Goal: Task Accomplishment & Management: Complete application form

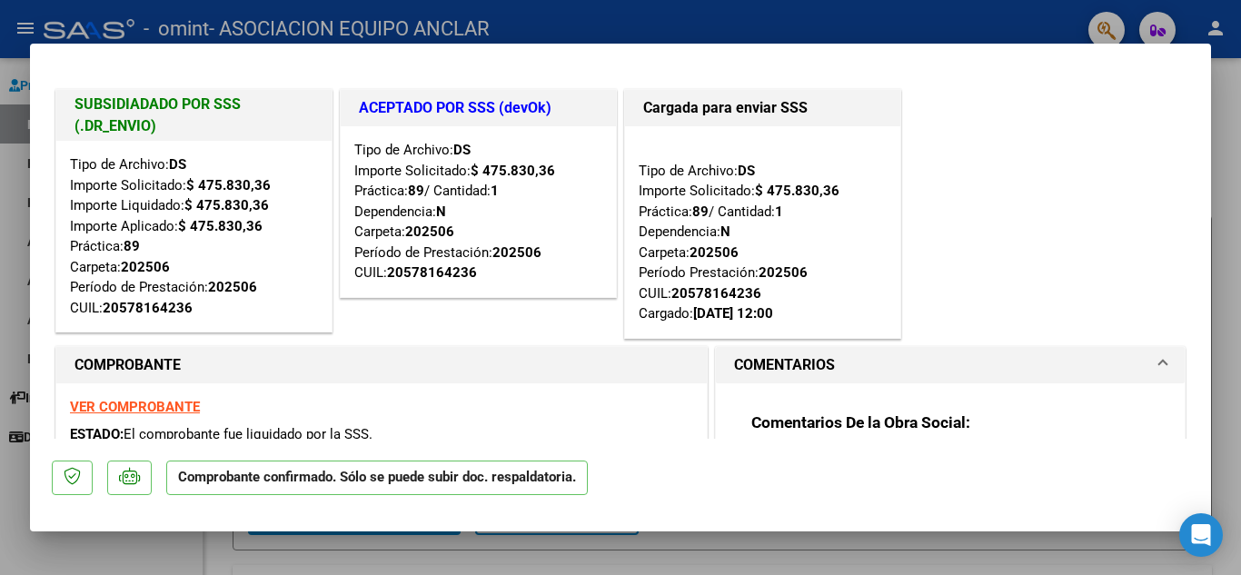
click at [1240, 290] on div at bounding box center [620, 287] width 1241 height 575
type input "$ 0,00"
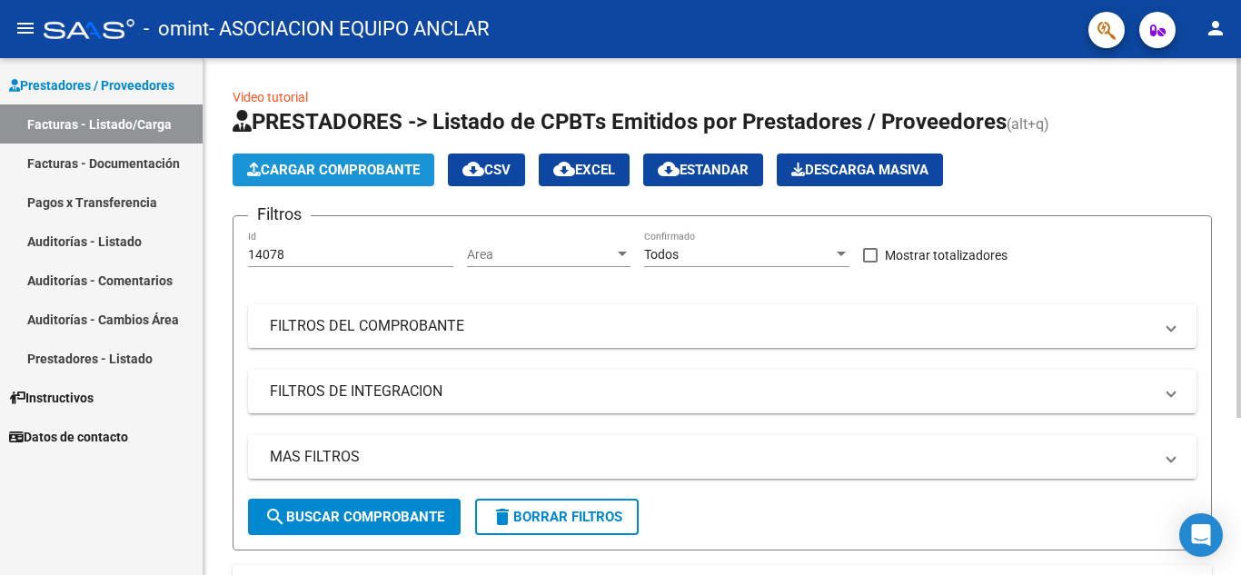
click at [331, 177] on span "Cargar Comprobante" at bounding box center [333, 170] width 173 height 16
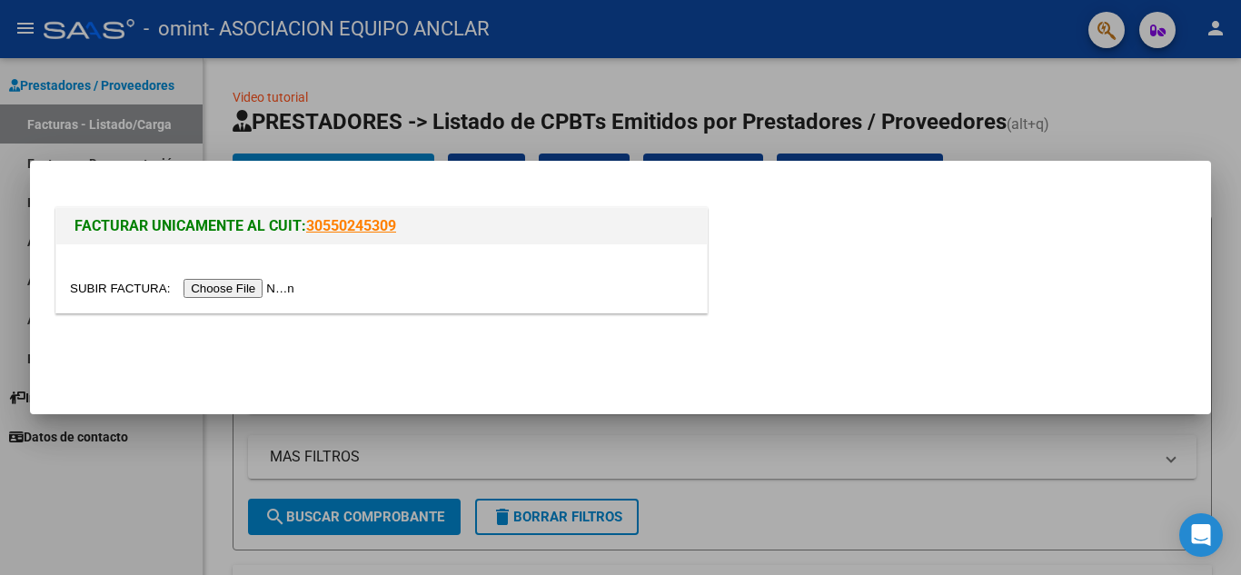
click at [214, 287] on input "file" at bounding box center [185, 288] width 230 height 19
click at [288, 285] on input "file" at bounding box center [185, 288] width 230 height 19
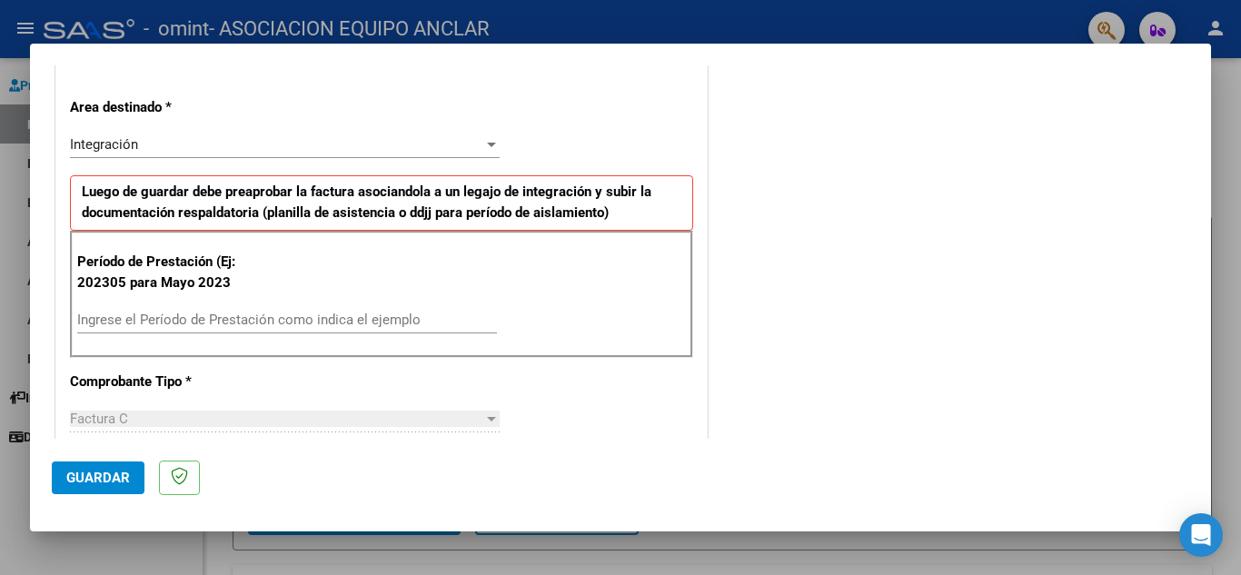
scroll to position [383, 0]
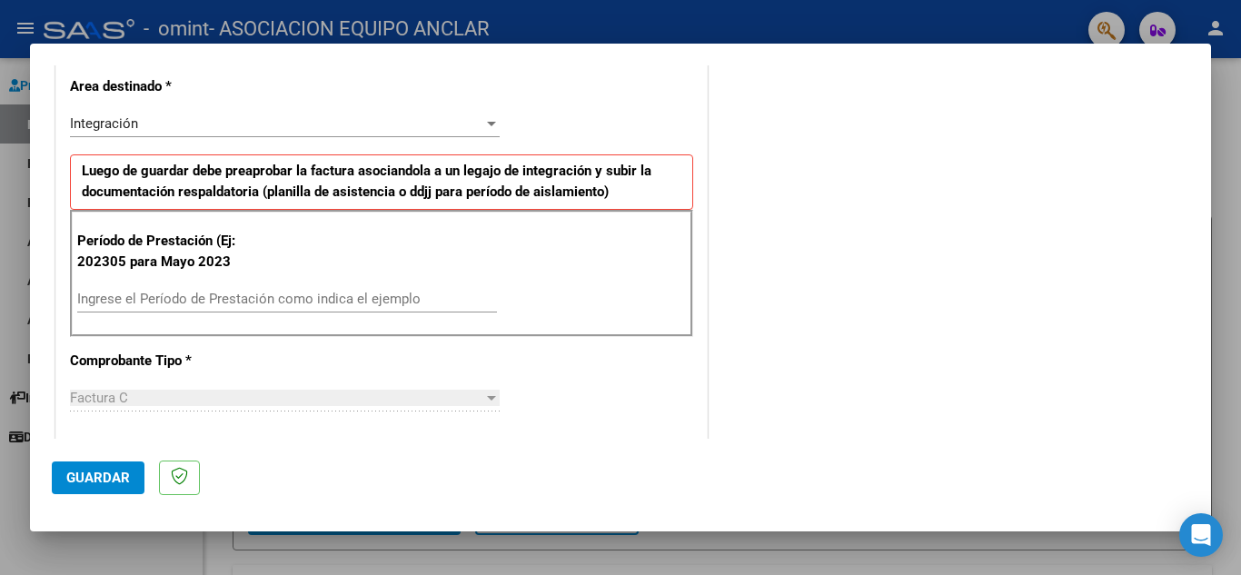
click at [77, 290] on div "Ingrese el Período de Prestación como indica el ejemplo" at bounding box center [287, 298] width 420 height 27
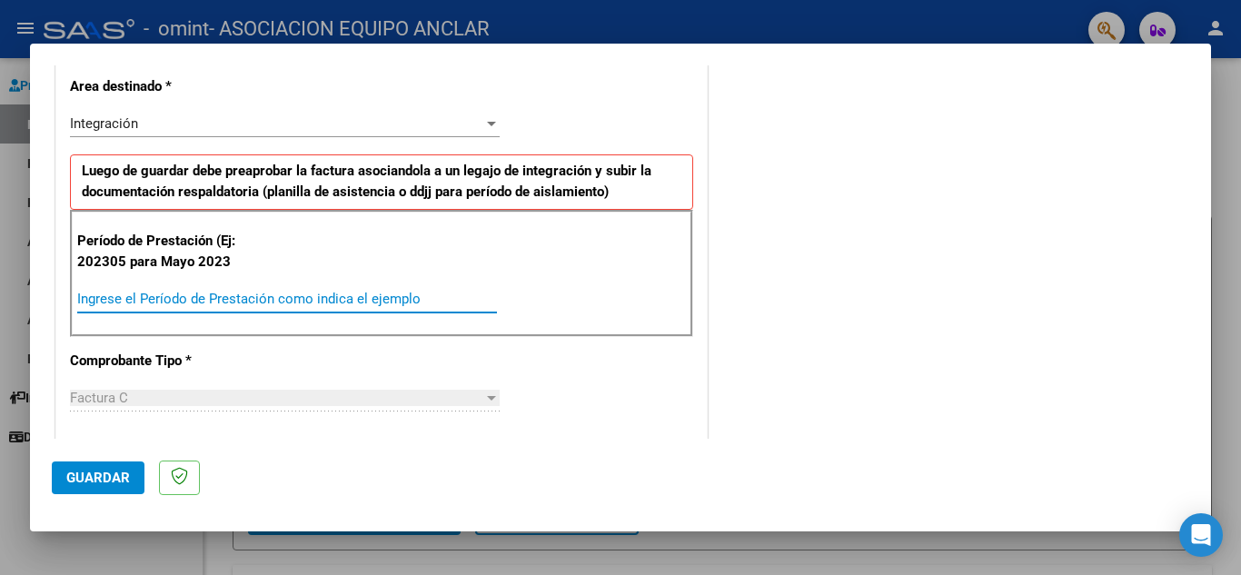
click at [96, 306] on input "Ingrese el Período de Prestación como indica el ejemplo" at bounding box center [287, 299] width 420 height 16
type input "202507"
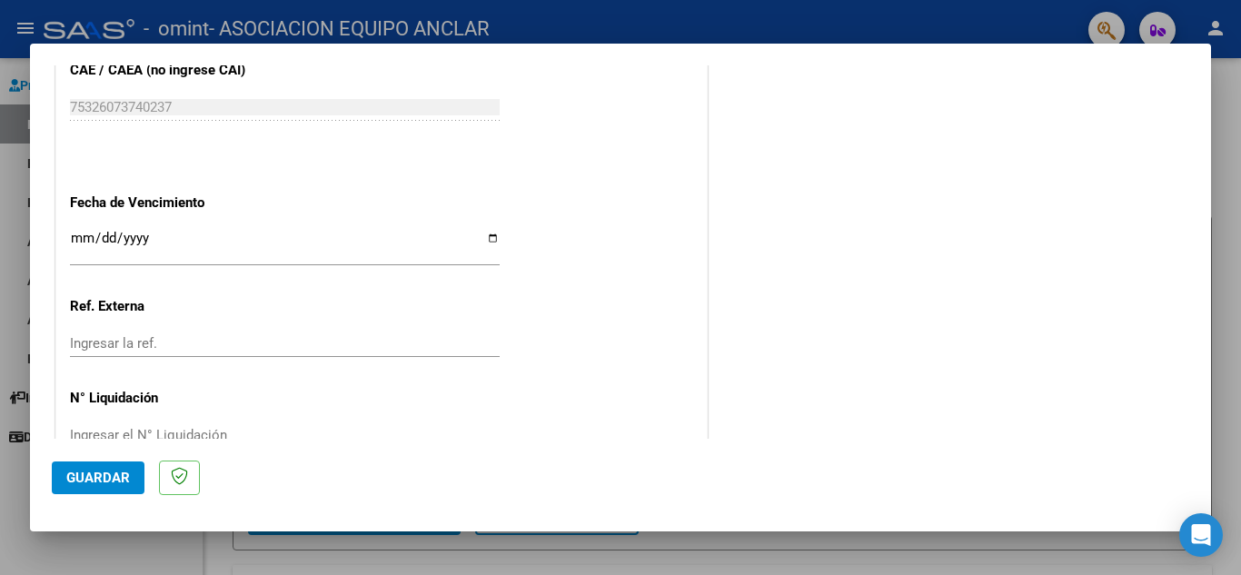
scroll to position [1154, 0]
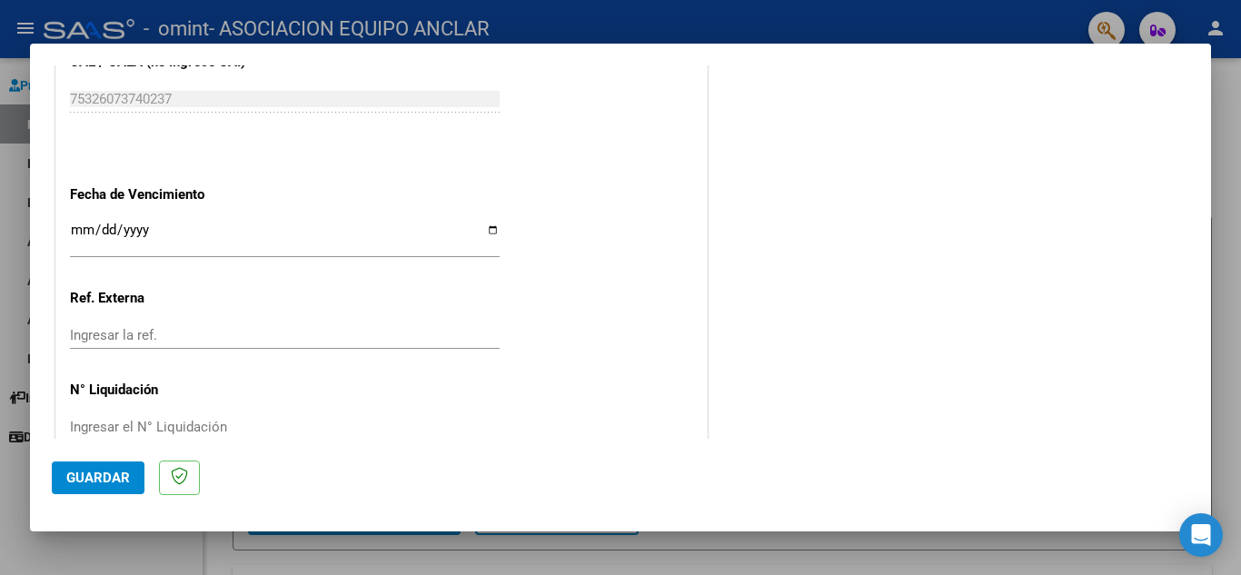
click at [85, 228] on input "Ingresar la fecha" at bounding box center [285, 237] width 430 height 29
type input "[DATE]"
click at [80, 484] on span "Guardar" at bounding box center [98, 478] width 64 height 16
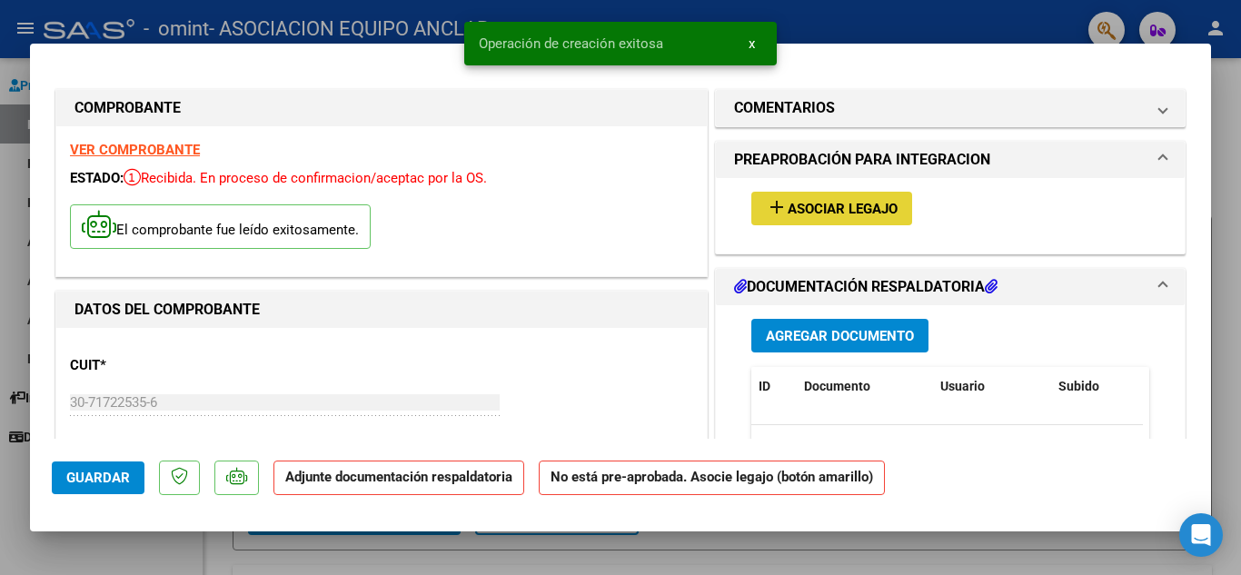
click at [804, 215] on span "Asociar Legajo" at bounding box center [843, 209] width 110 height 16
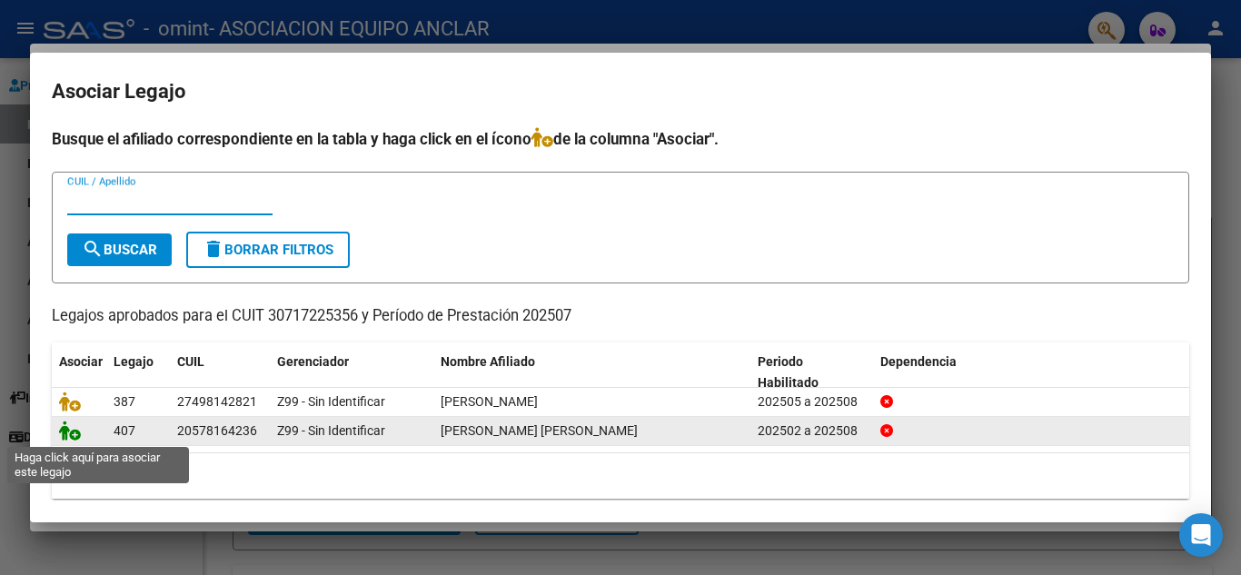
click at [72, 438] on icon at bounding box center [70, 431] width 22 height 20
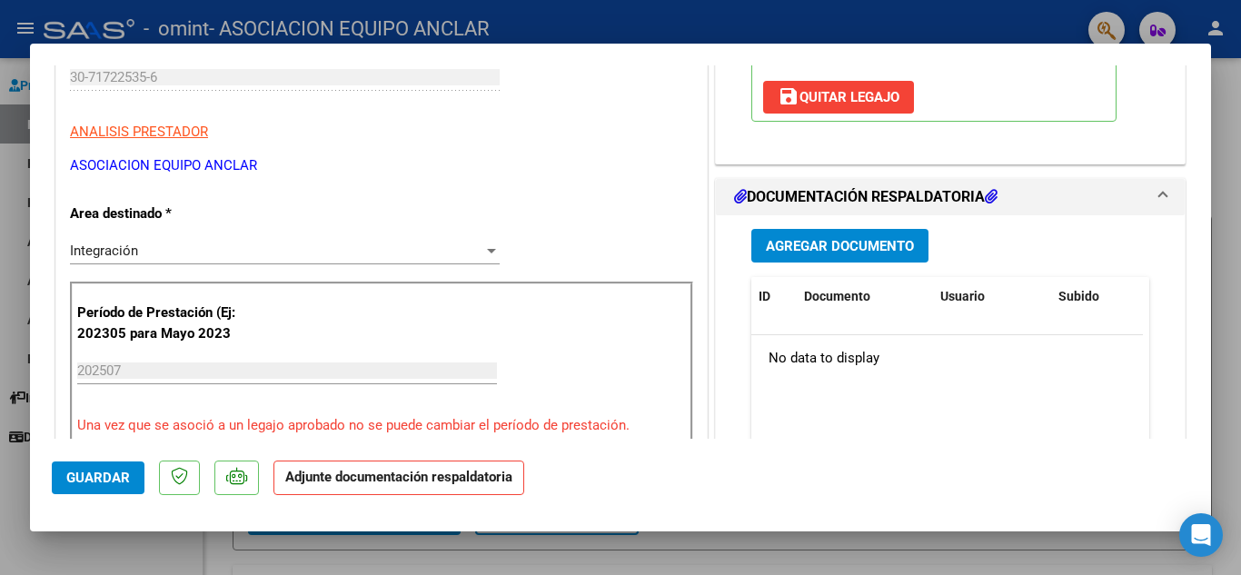
scroll to position [291, 0]
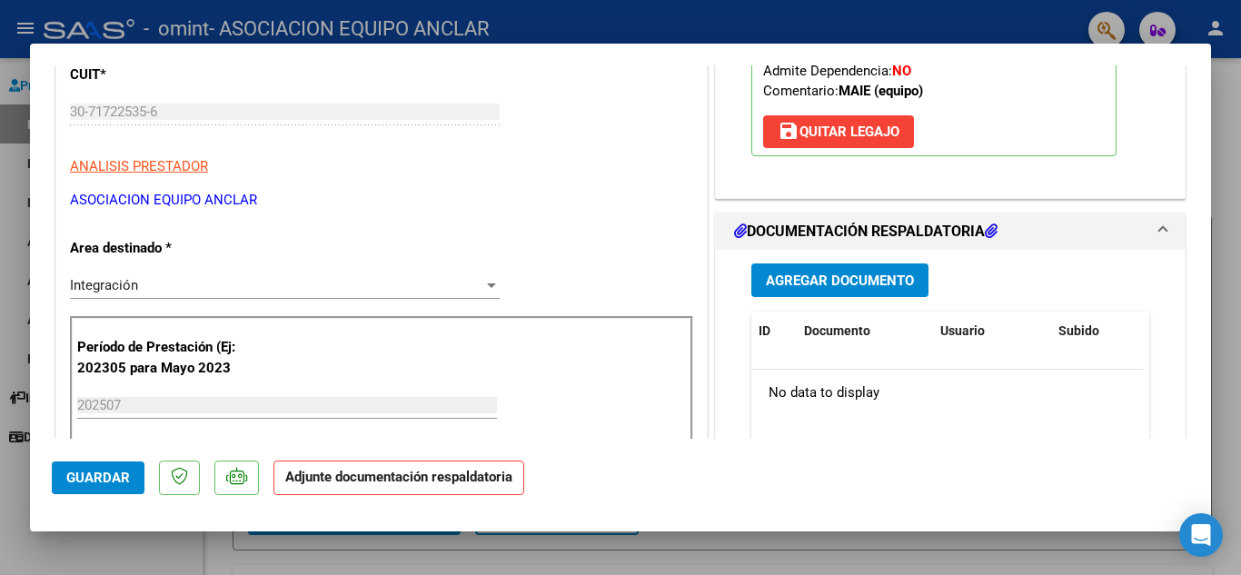
click at [847, 281] on span "Agregar Documento" at bounding box center [840, 281] width 148 height 16
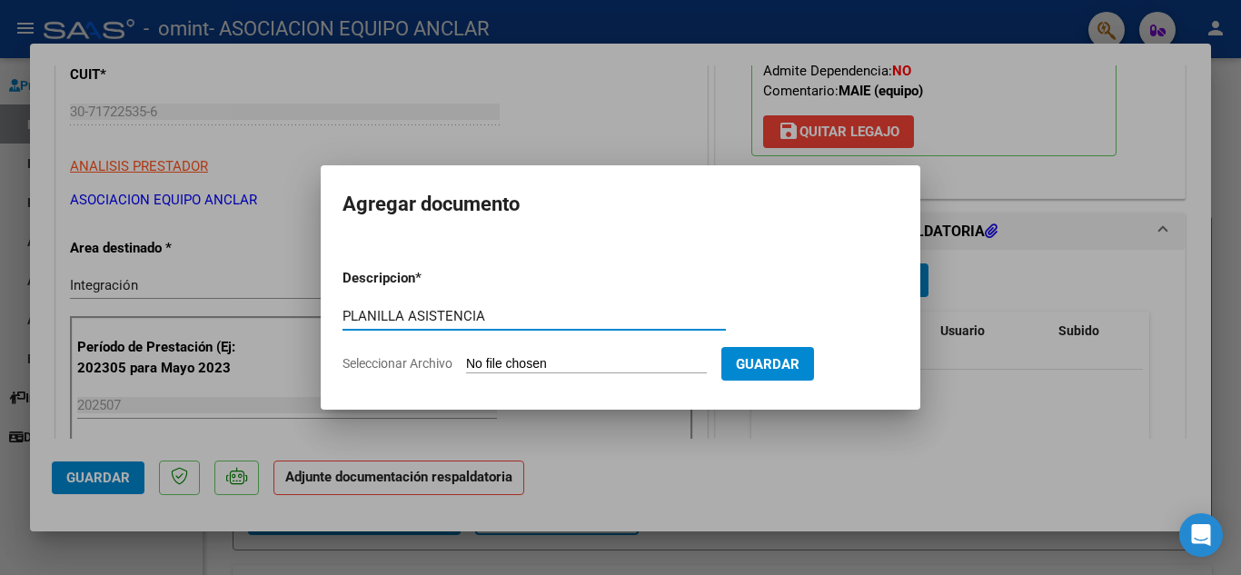
type input "PLANILLA ASISTENCIA"
click at [492, 365] on input "Seleccionar Archivo" at bounding box center [586, 364] width 241 height 17
type input "C:\fakepath\PLANILLA GURY JULIO.pdf"
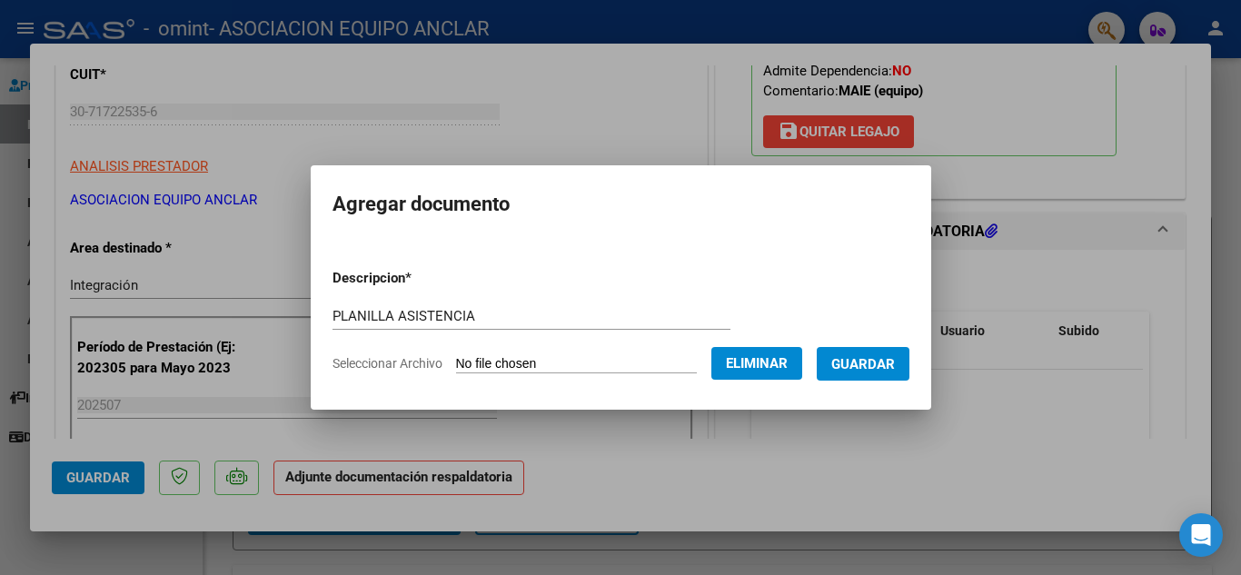
click at [871, 352] on button "Guardar" at bounding box center [863, 364] width 93 height 34
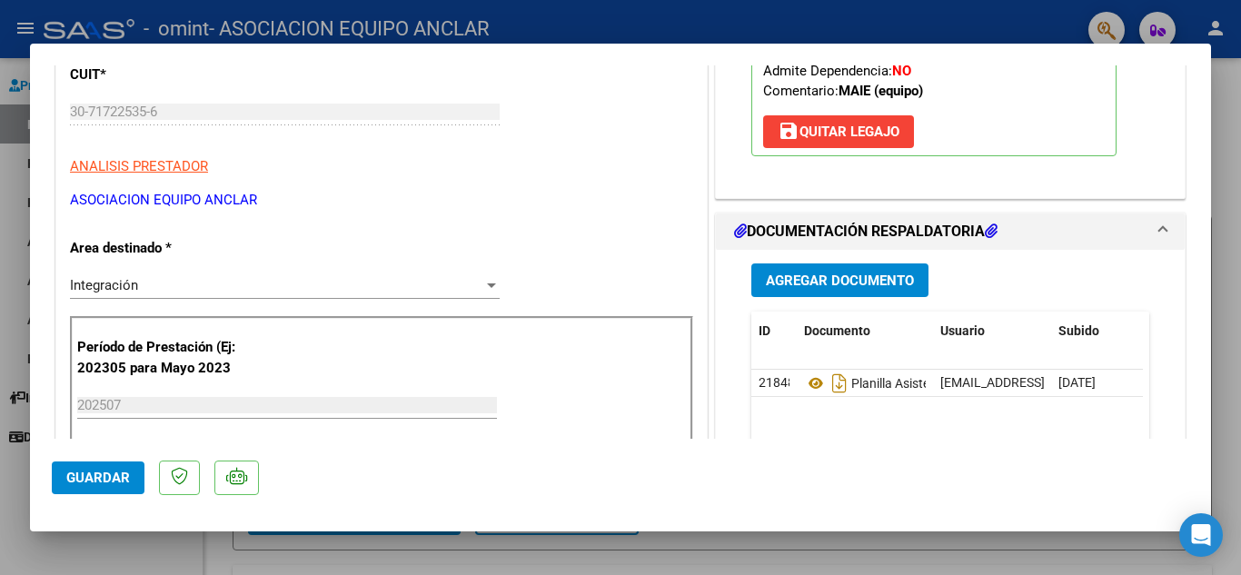
scroll to position [551, 0]
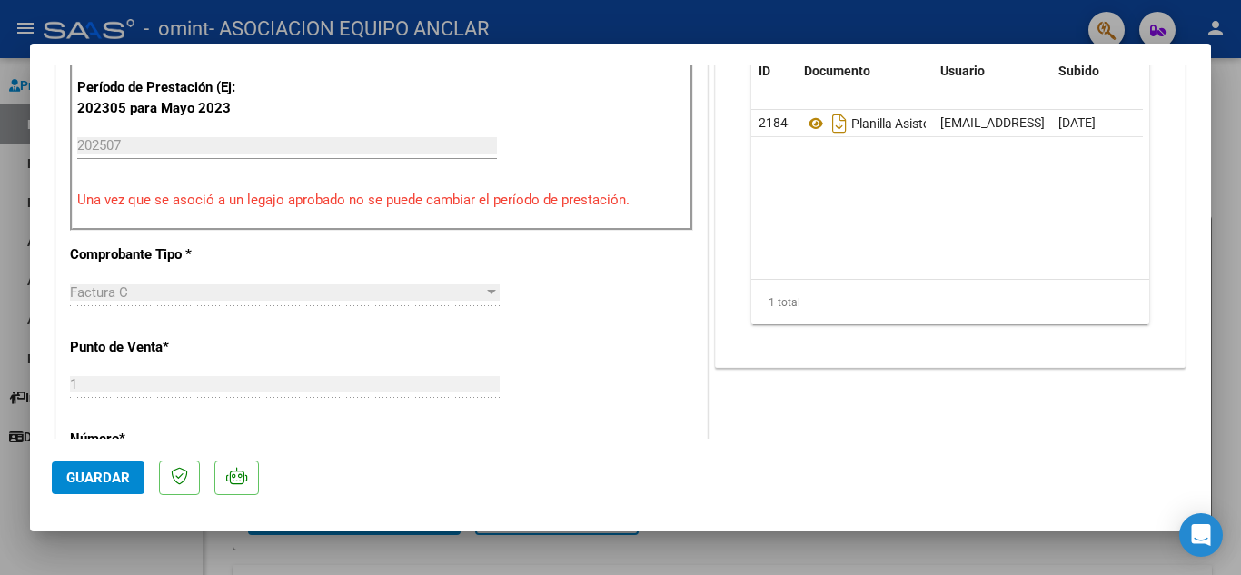
click at [90, 482] on span "Guardar" at bounding box center [98, 478] width 64 height 16
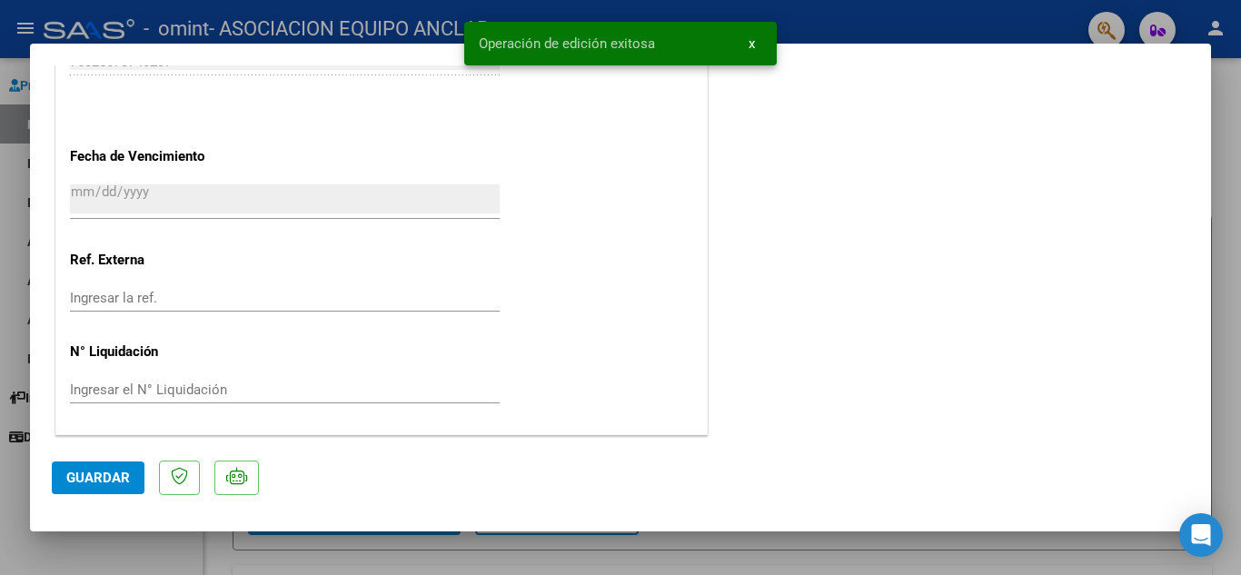
scroll to position [177, 0]
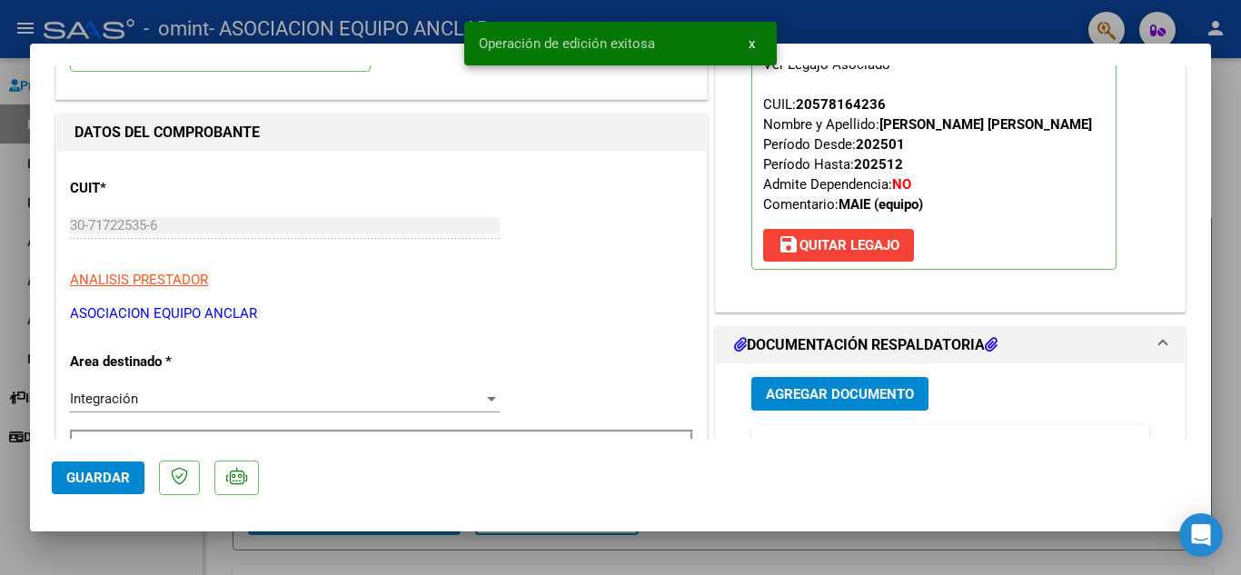
click at [1229, 102] on div at bounding box center [620, 287] width 1241 height 575
type input "$ 0,00"
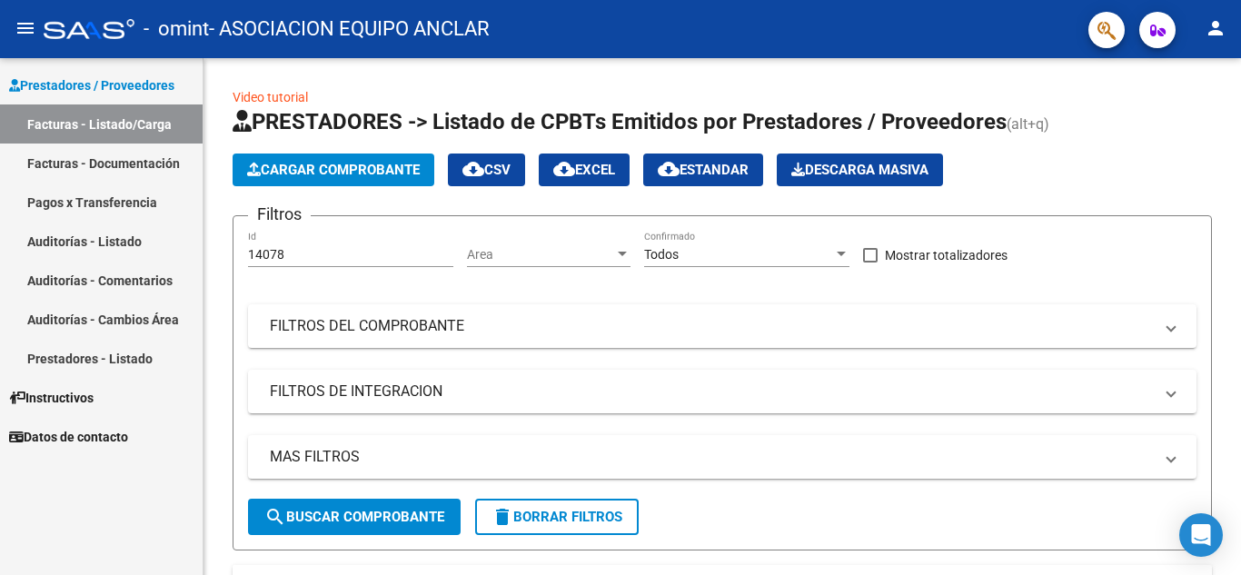
click at [80, 164] on link "Facturas - Documentación" at bounding box center [101, 163] width 203 height 39
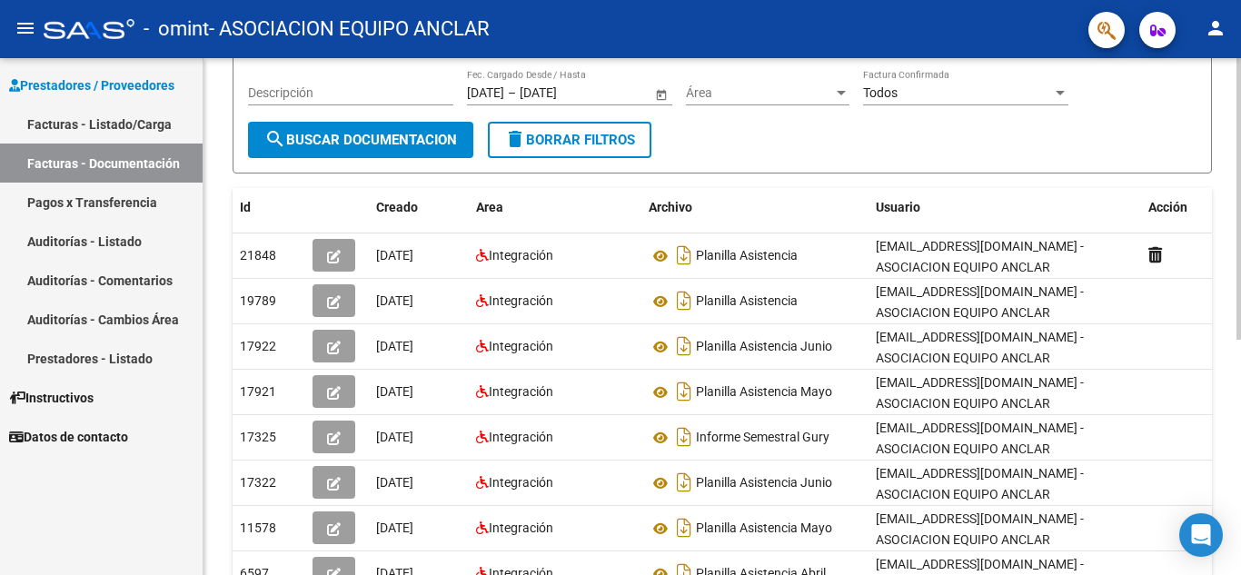
scroll to position [196, 0]
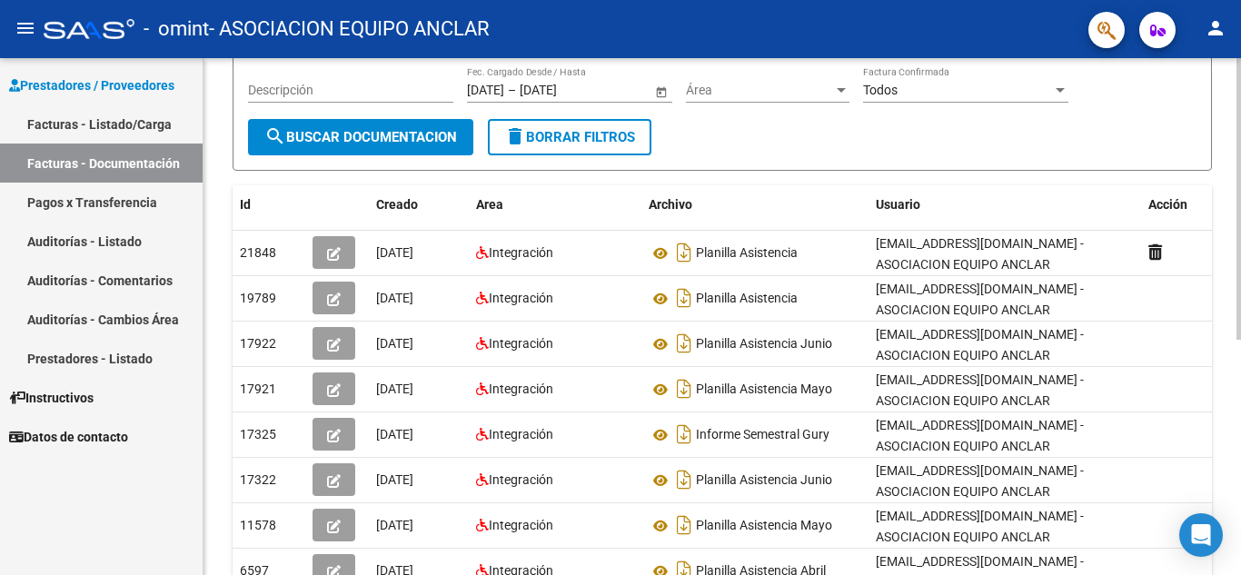
click at [1236, 330] on div at bounding box center [1238, 310] width 5 height 282
